Goal: Transaction & Acquisition: Subscribe to service/newsletter

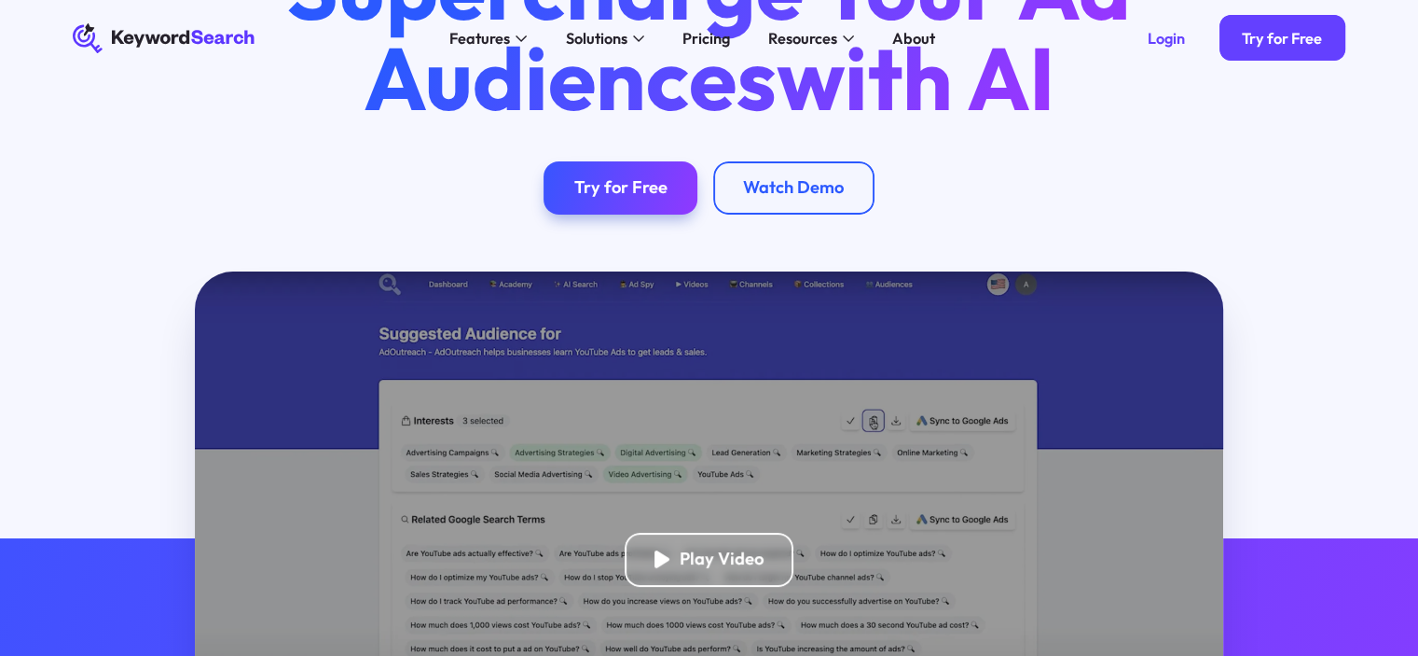
scroll to position [93, 0]
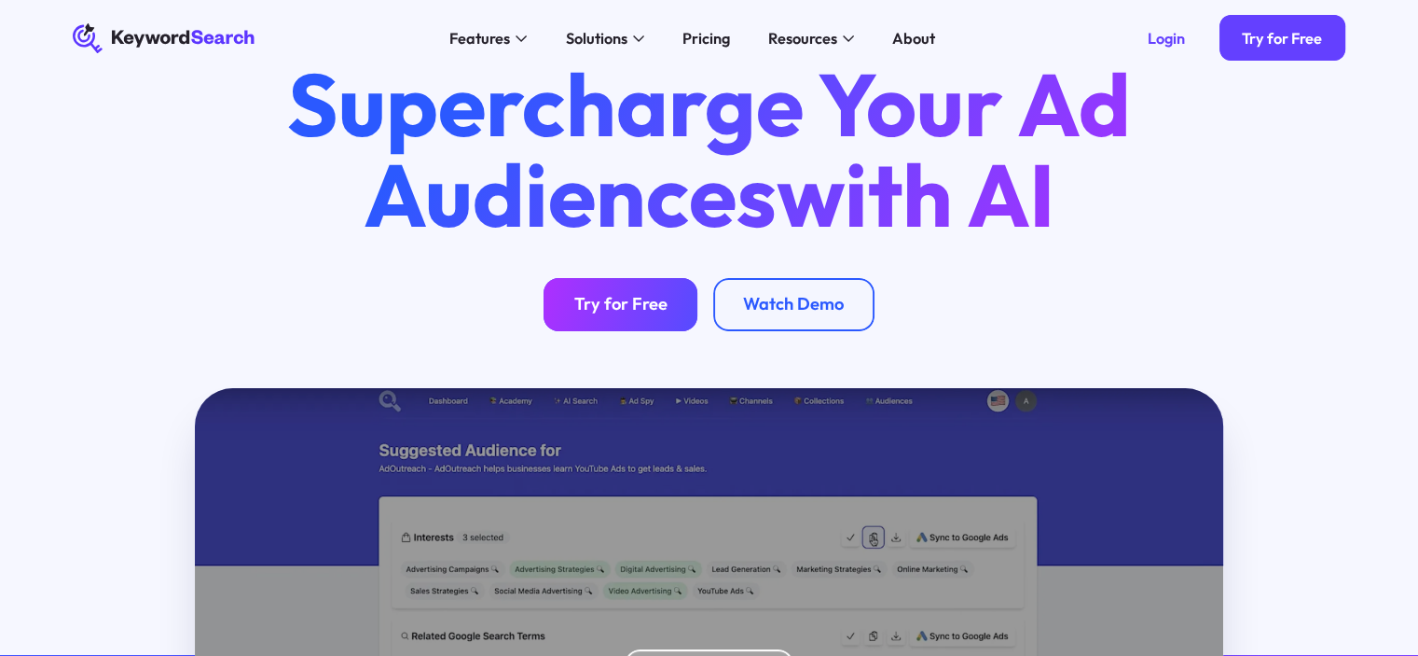
click at [625, 298] on div "Try for Free" at bounding box center [620, 304] width 93 height 21
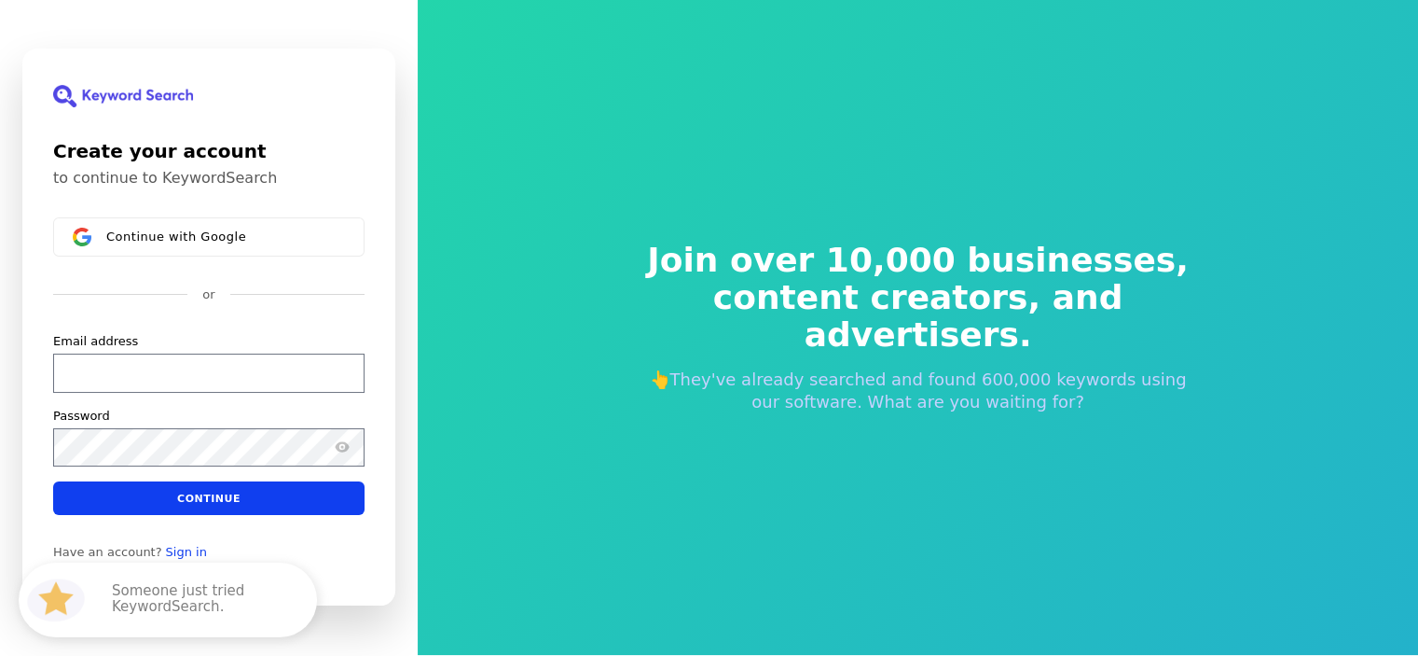
scroll to position [22, 0]
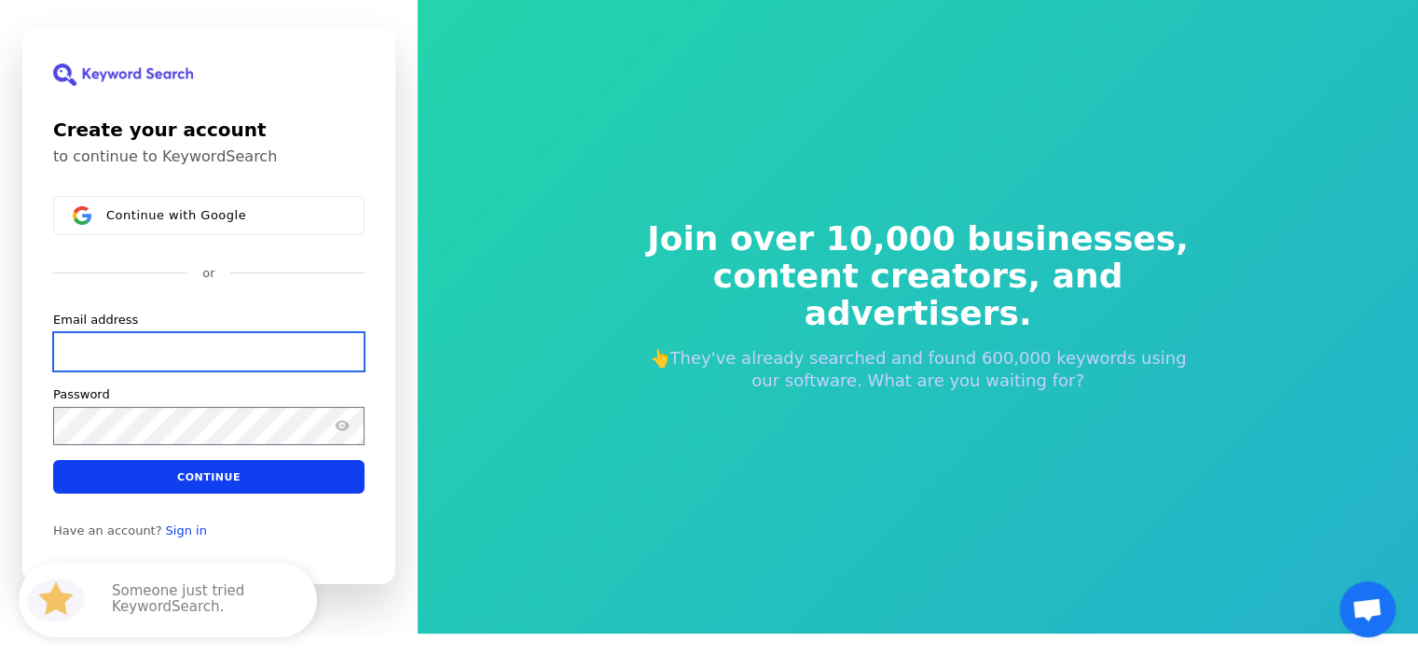
click at [202, 356] on input "Email address" at bounding box center [208, 351] width 311 height 39
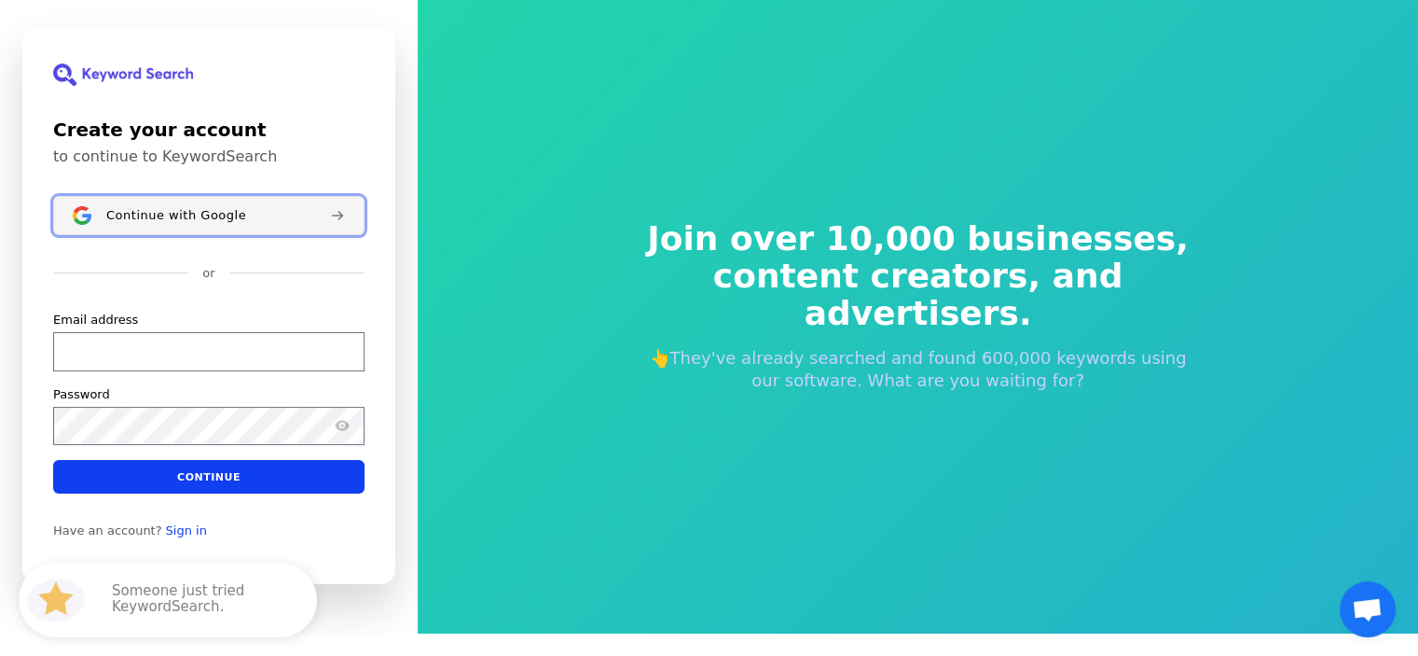
click at [203, 218] on span "Continue with Google" at bounding box center [176, 215] width 140 height 15
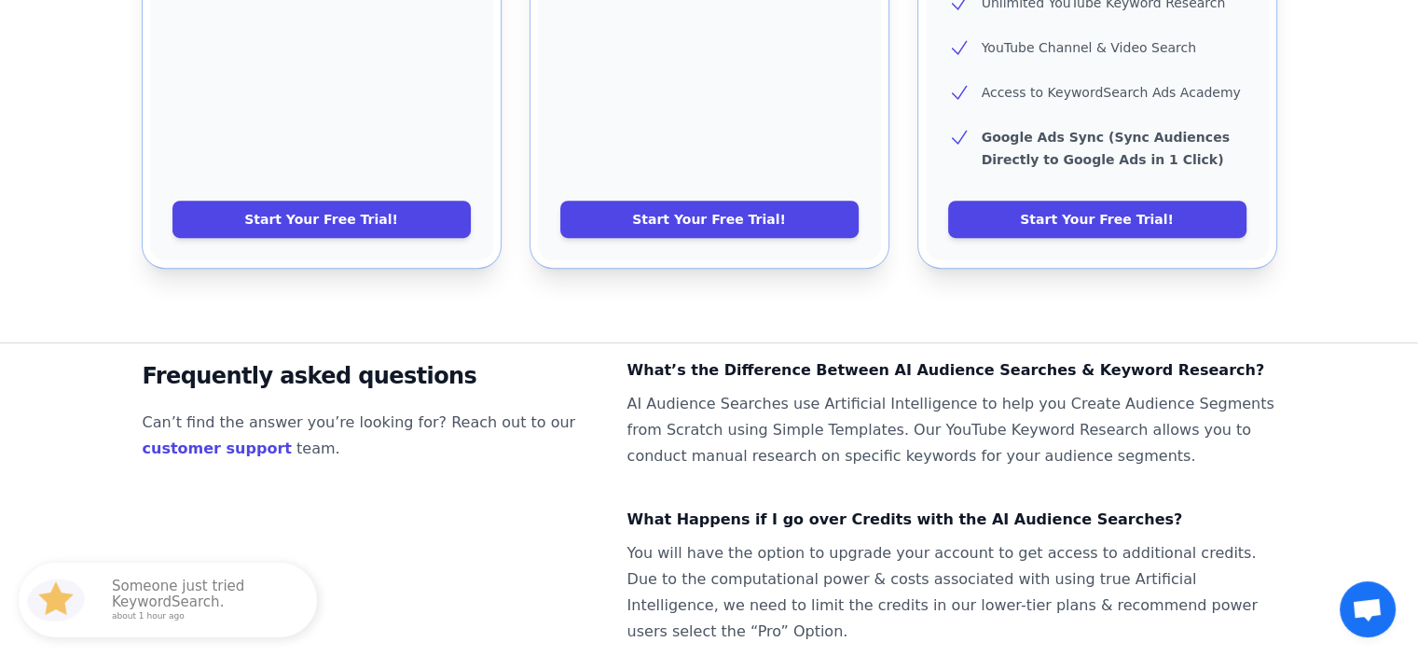
scroll to position [1305, 0]
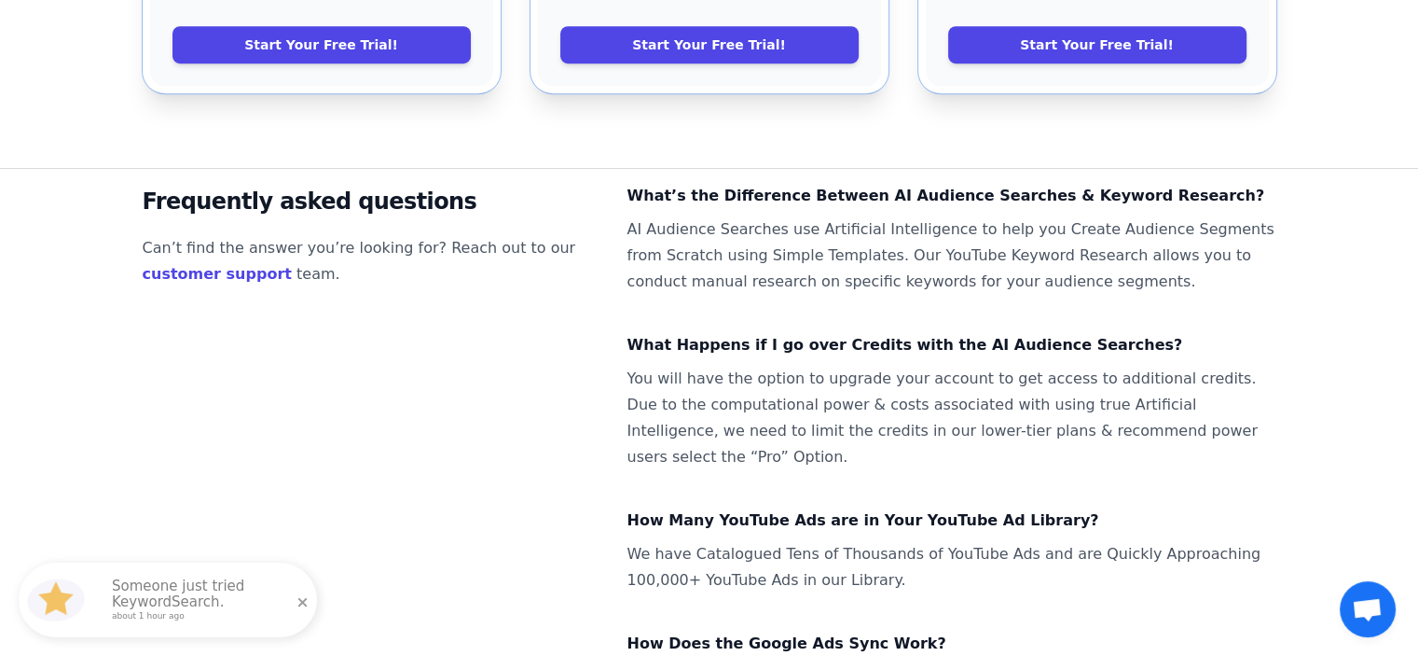
click at [186, 594] on p "Someone just tried KeywordSearch. about 1 hour ago" at bounding box center [205, 599] width 187 height 43
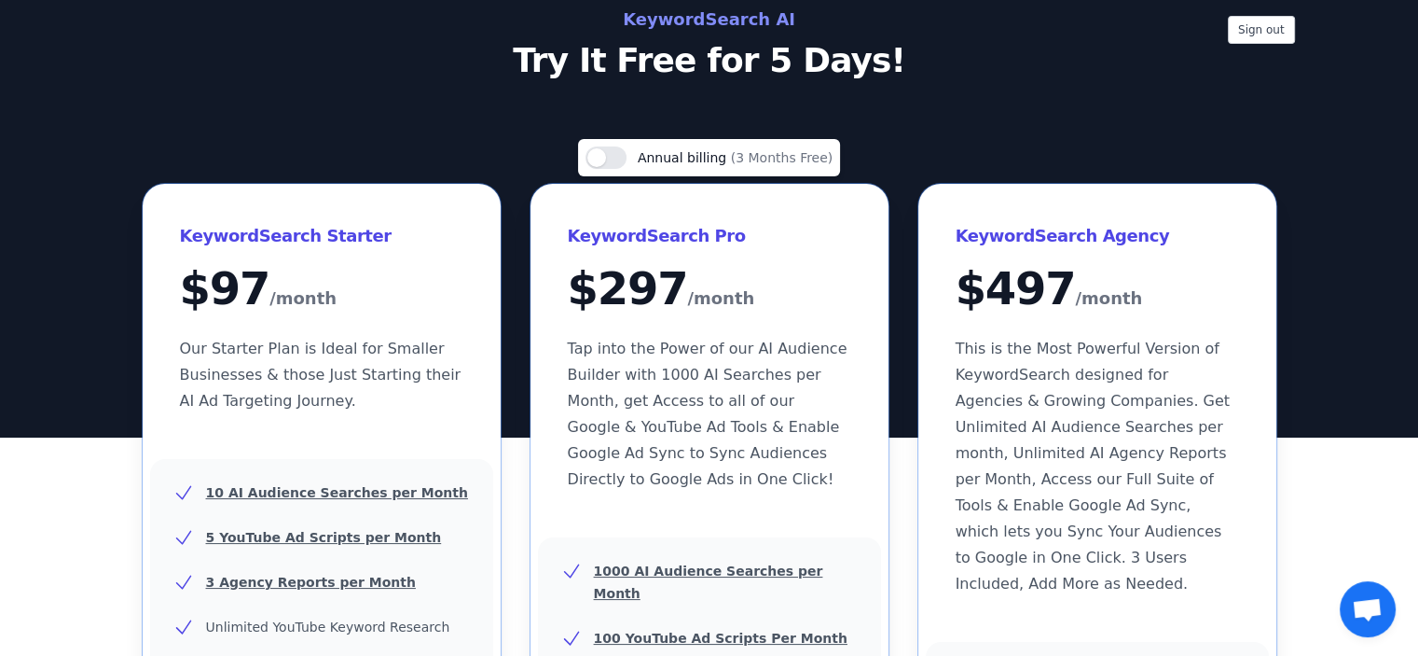
scroll to position [0, 0]
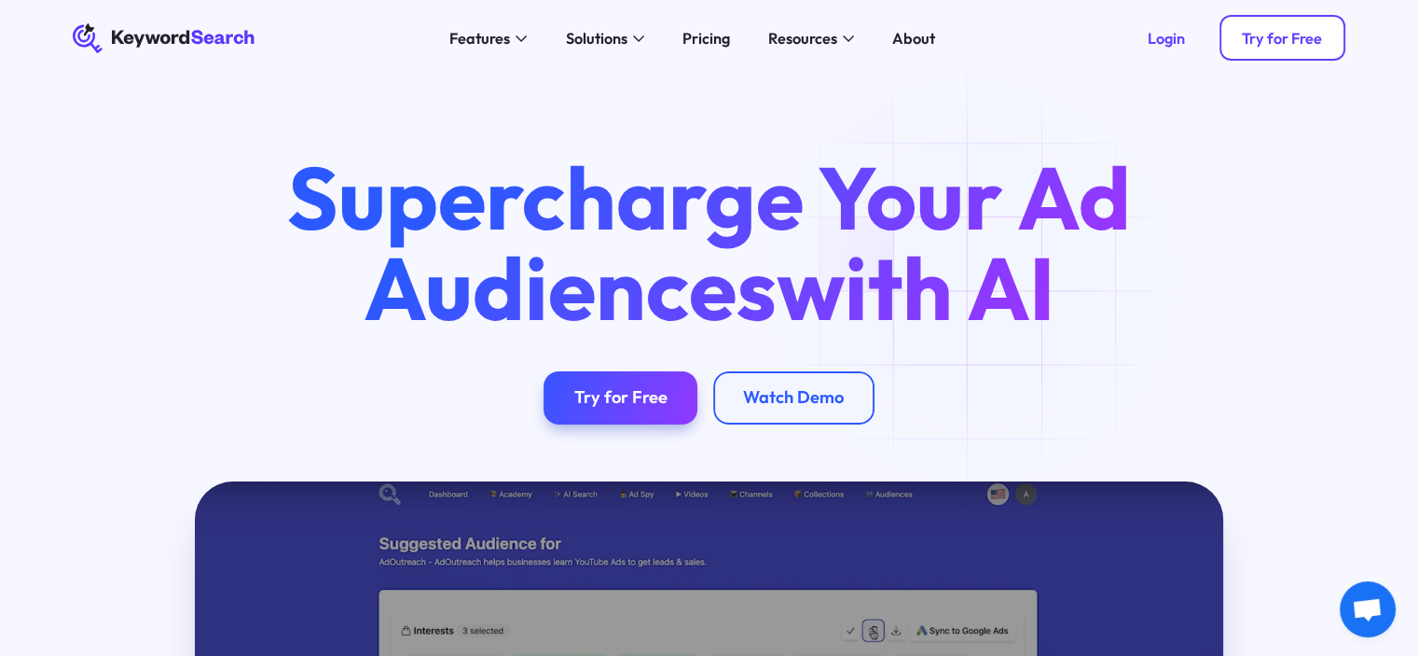
click at [1281, 40] on div "Try for Free" at bounding box center [1282, 38] width 80 height 19
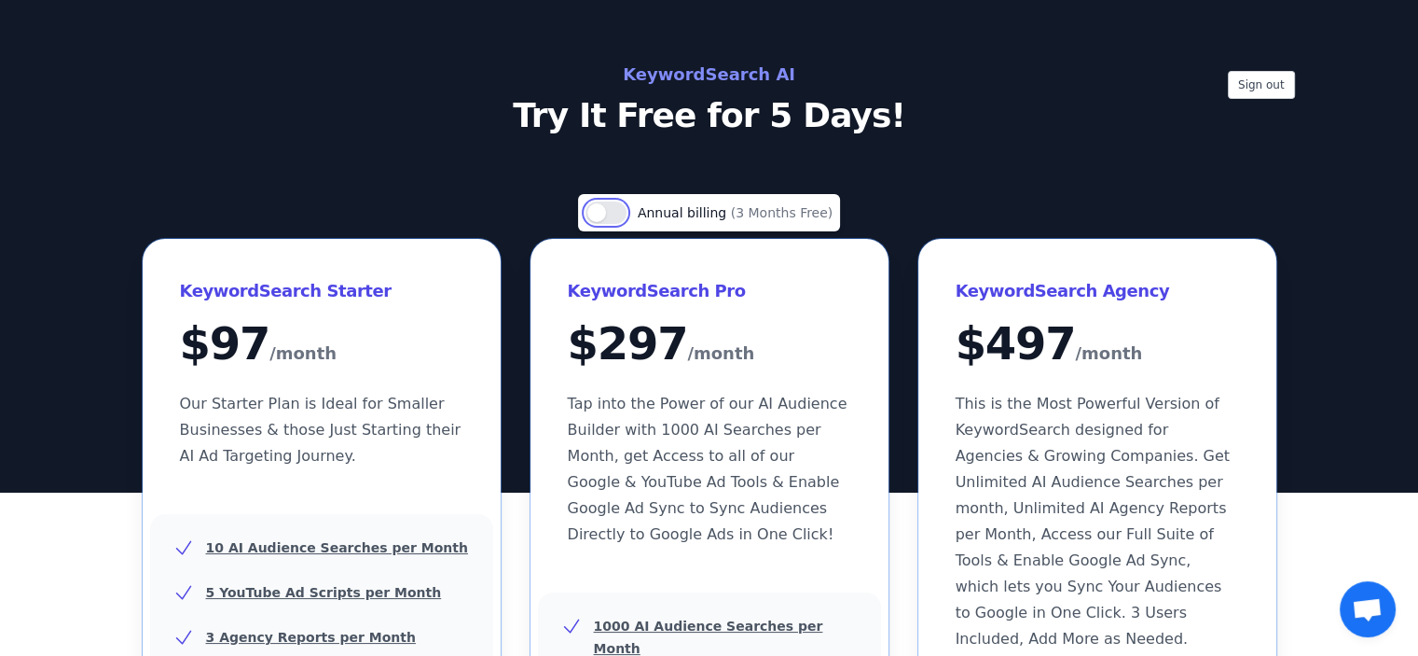
click at [620, 220] on button "Use setting" at bounding box center [606, 212] width 41 height 22
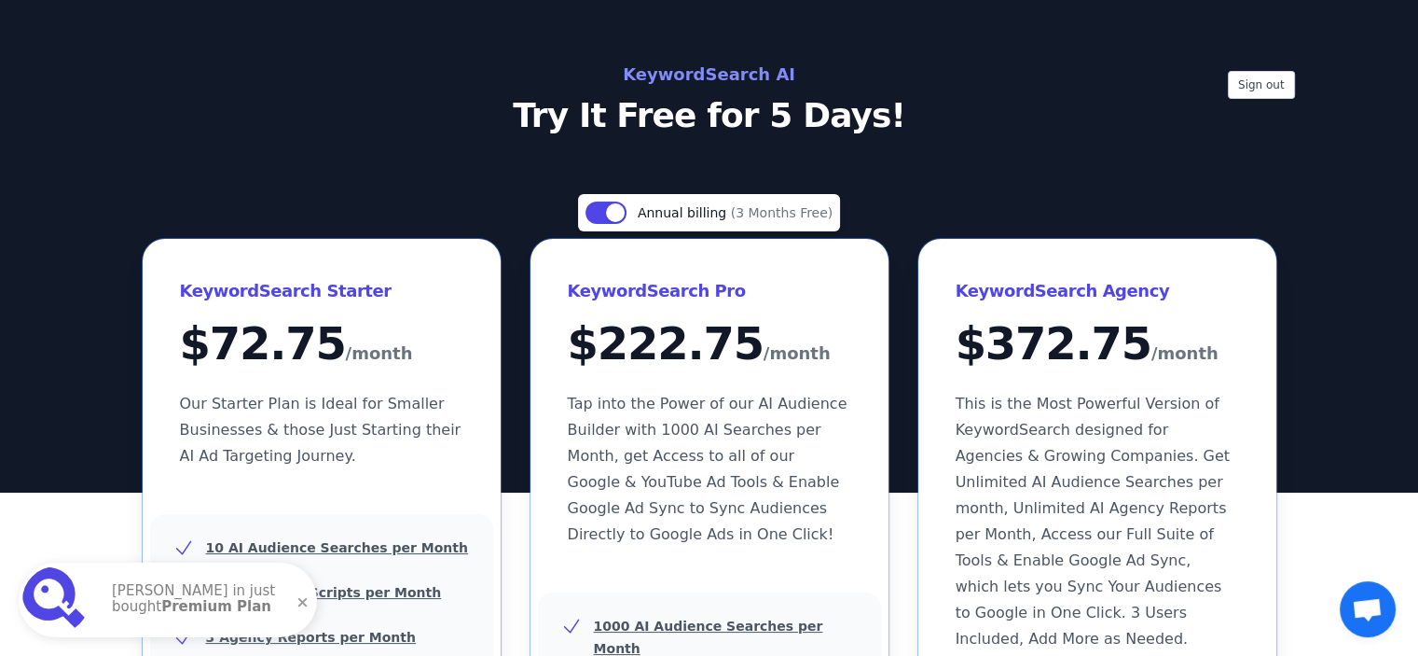
click at [161, 598] on strong "Premium Plan" at bounding box center [216, 606] width 110 height 17
click at [731, 77] on h2 "KeywordSearch AI" at bounding box center [710, 75] width 836 height 30
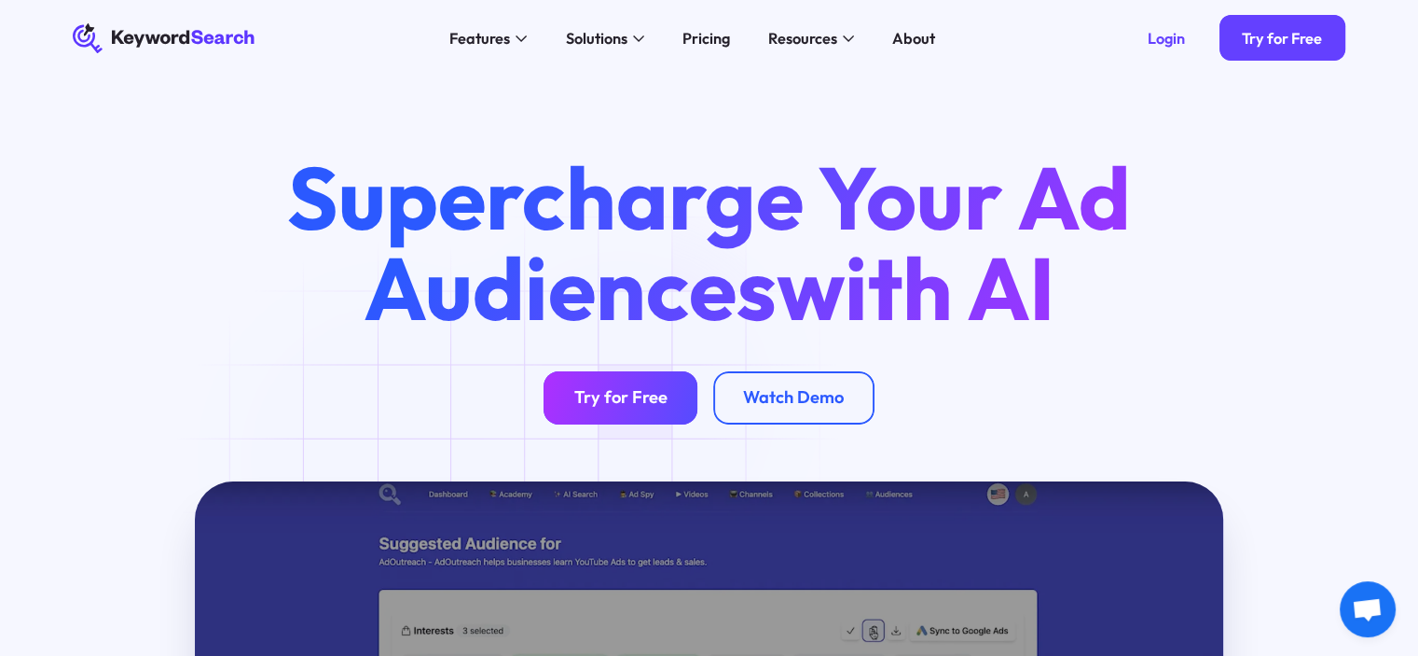
click at [628, 406] on div "Try for Free" at bounding box center [620, 397] width 93 height 21
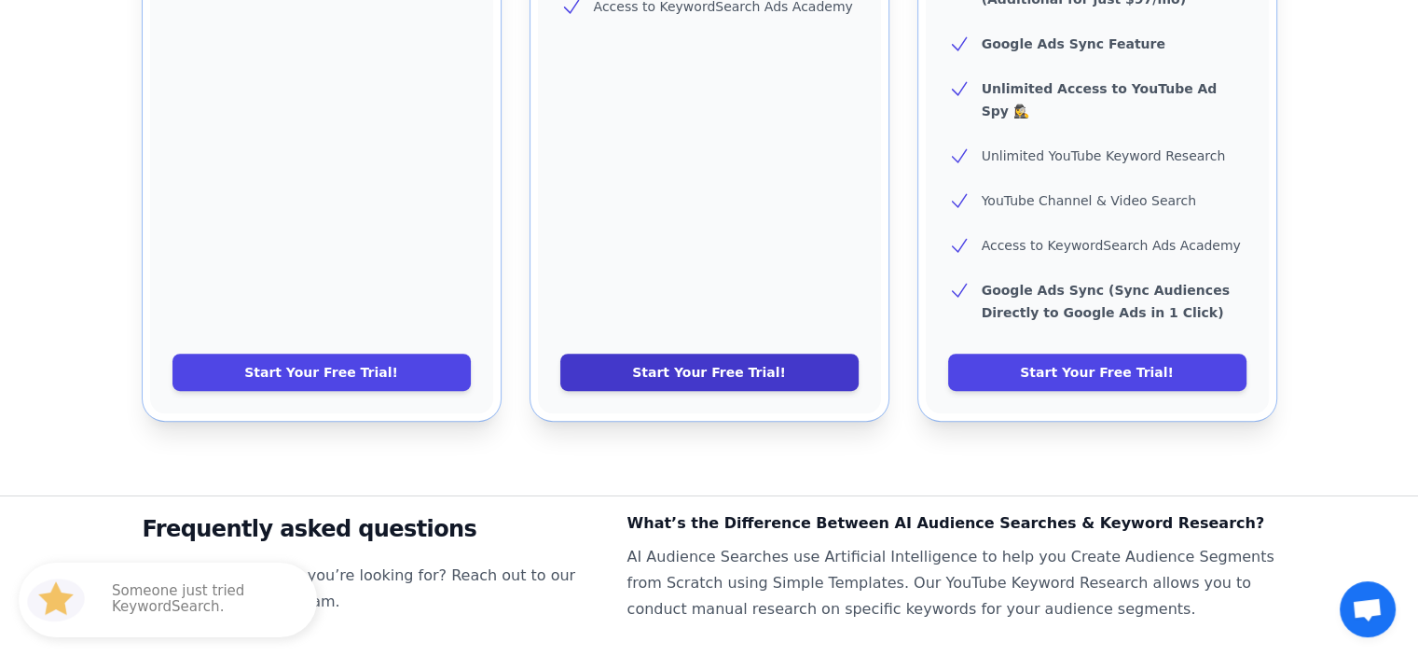
scroll to position [746, 0]
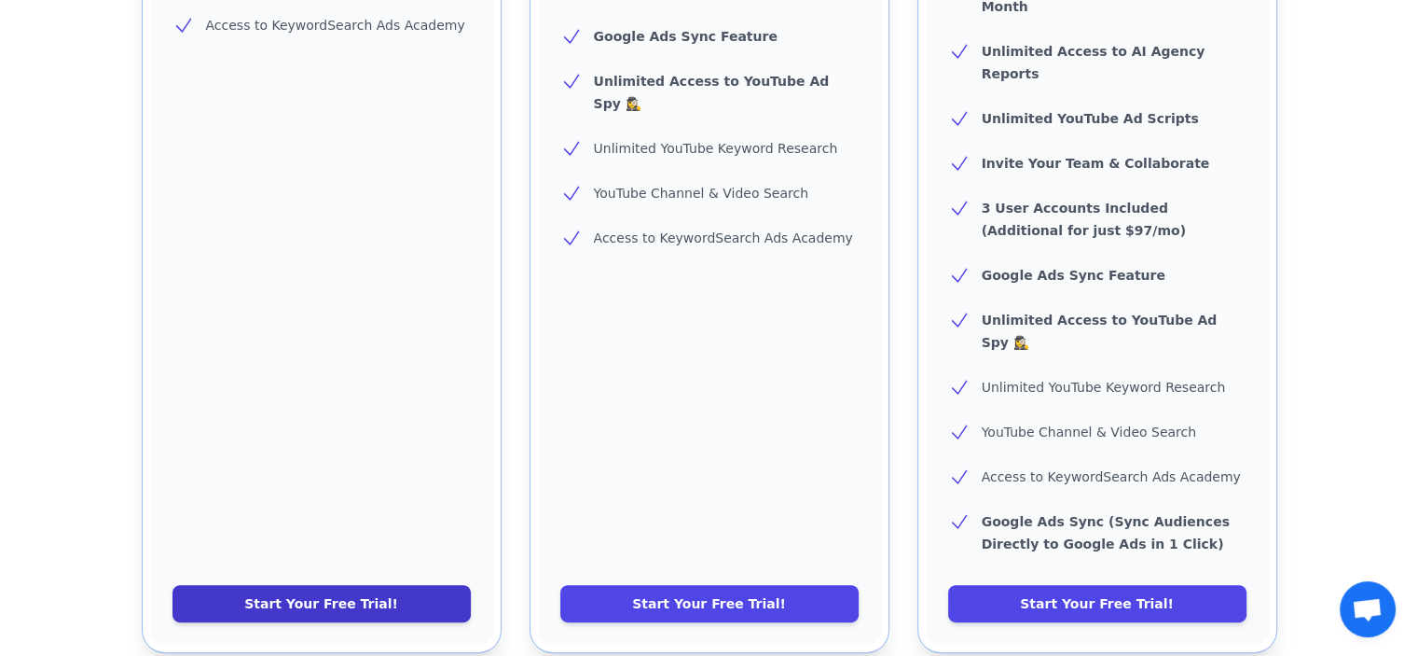
click at [297, 585] on link "Start Your Free Trial!" at bounding box center [322, 603] width 298 height 37
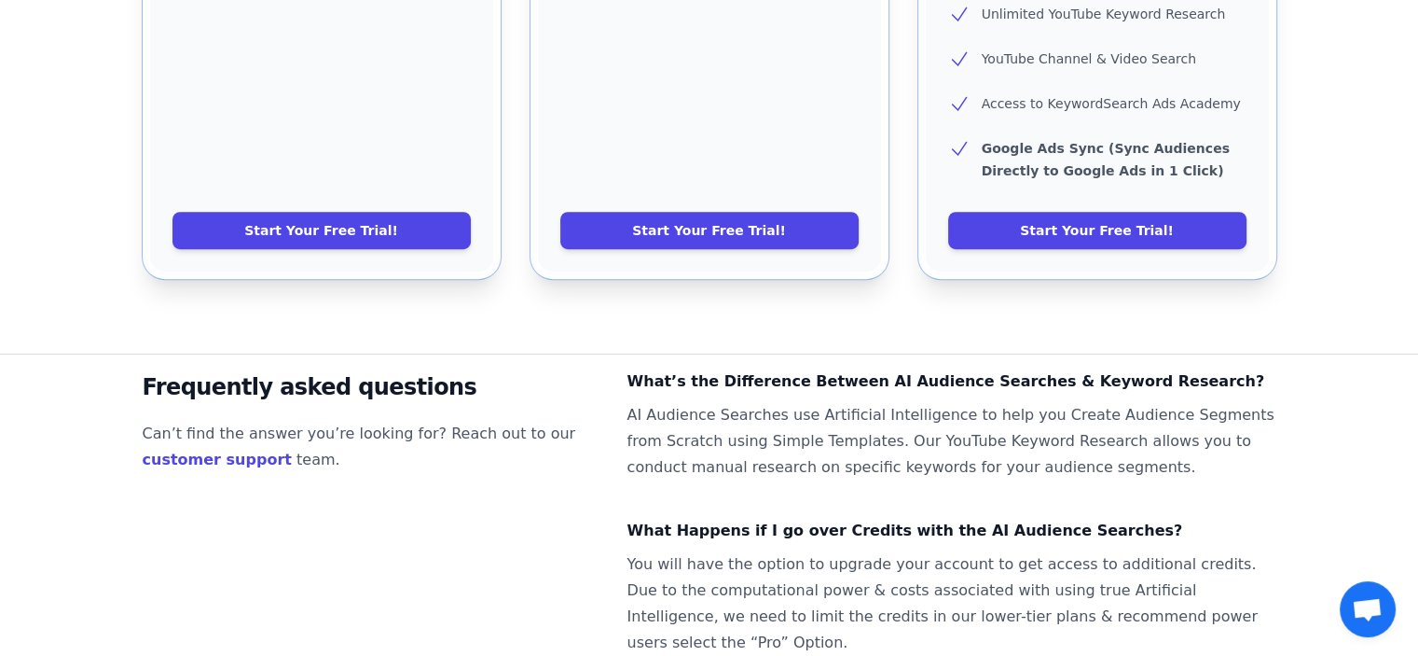
scroll to position [1305, 0]
